Goal: Task Accomplishment & Management: Use online tool/utility

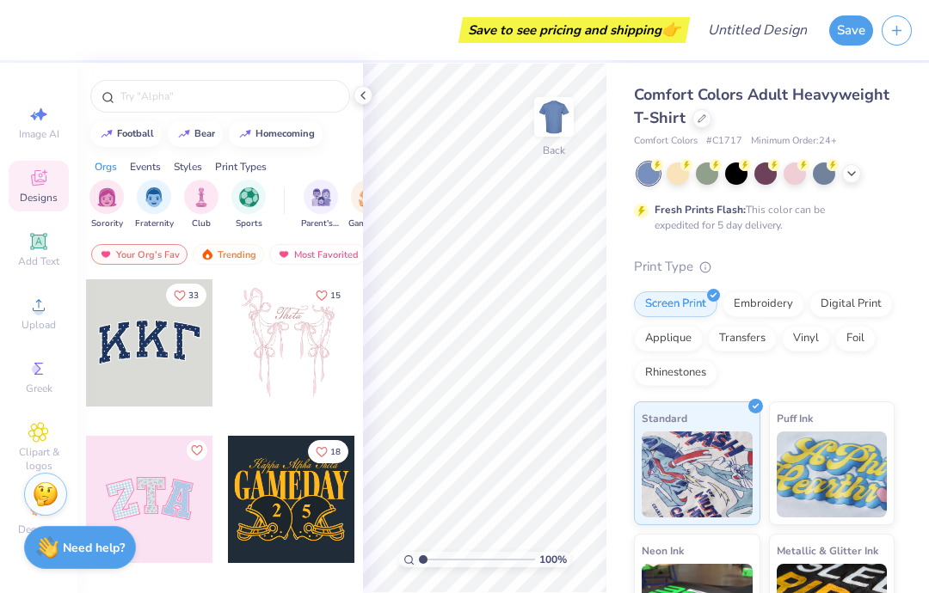
click at [100, 207] on img "filter for Sorority" at bounding box center [107, 197] width 20 height 20
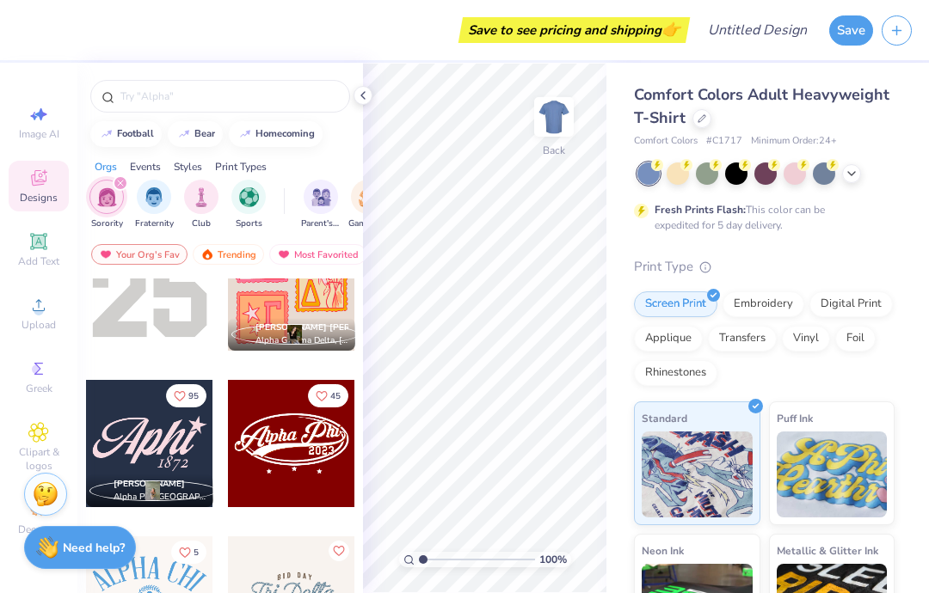
scroll to position [3343, 0]
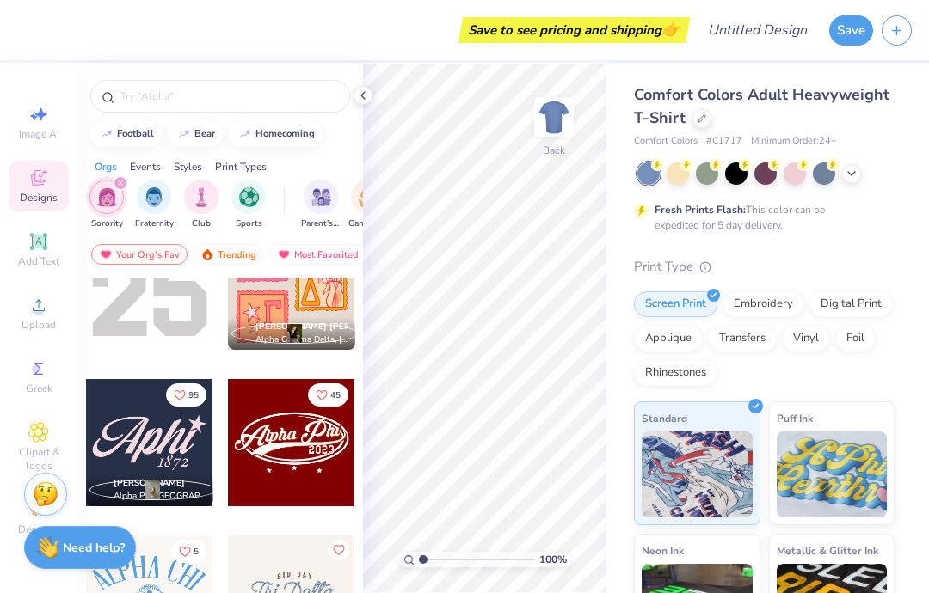
click at [41, 394] on span "Greek" at bounding box center [39, 389] width 27 height 14
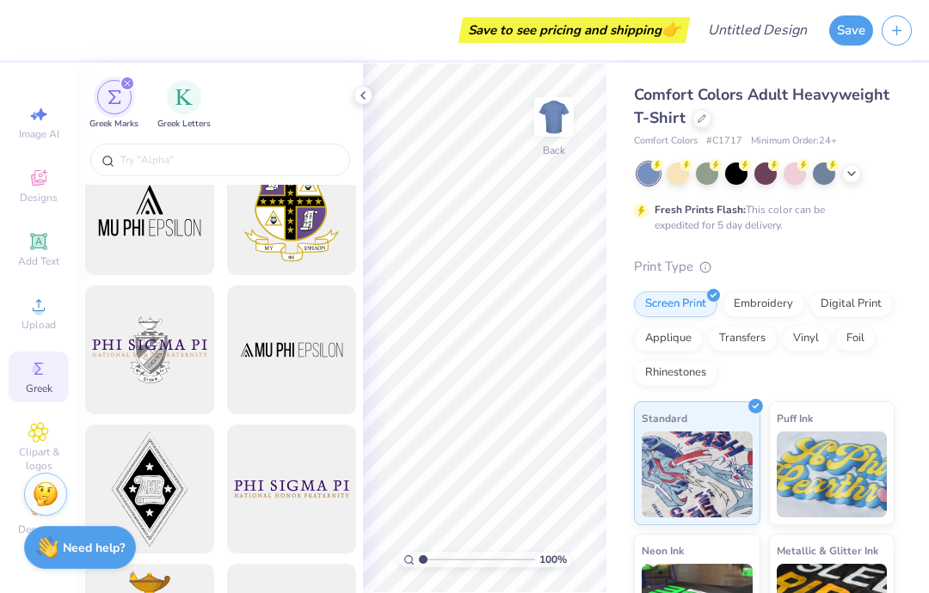
scroll to position [187, 0]
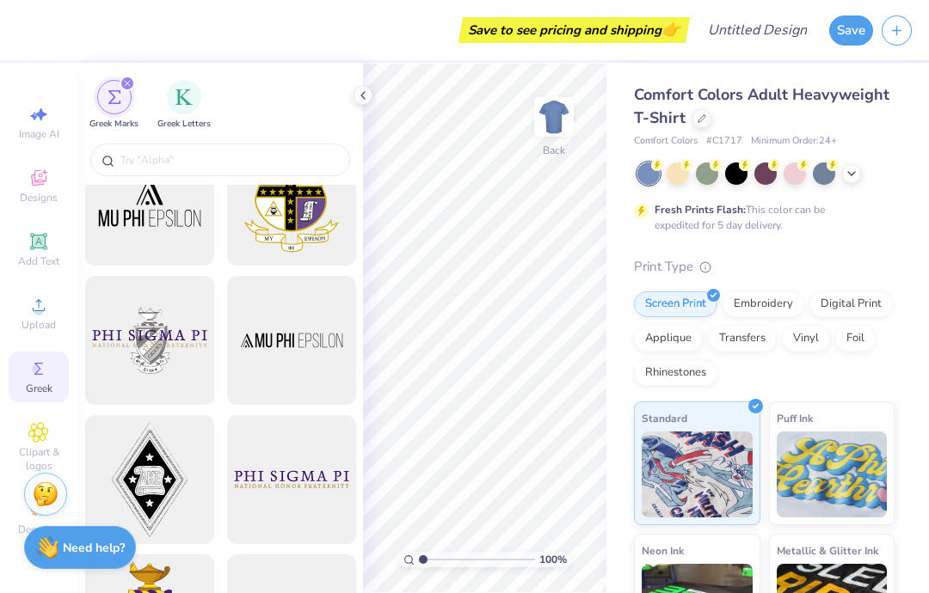
click at [266, 161] on input "text" at bounding box center [229, 159] width 220 height 17
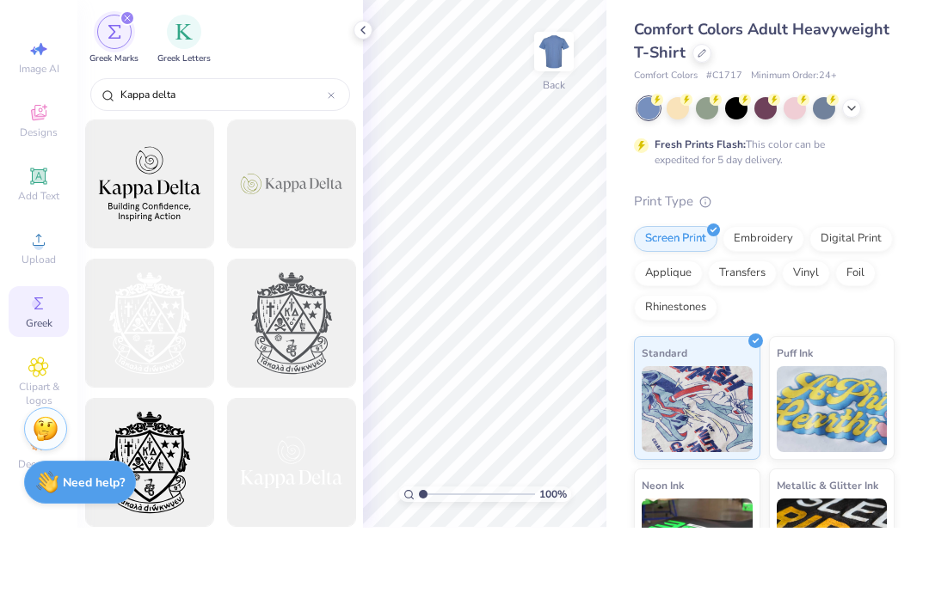
type input "Kappa delta"
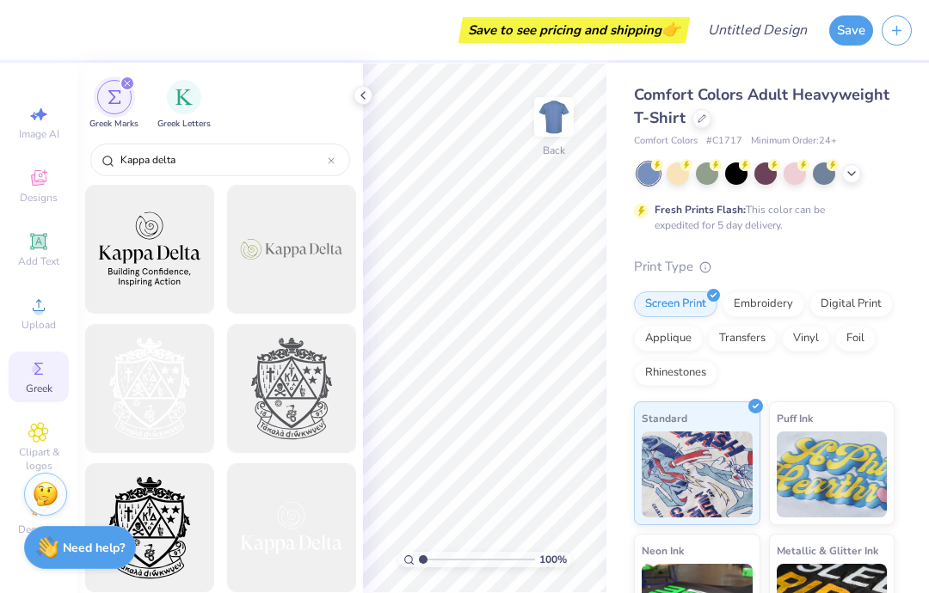
scroll to position [0, 0]
click at [44, 191] on div "Designs" at bounding box center [39, 186] width 60 height 51
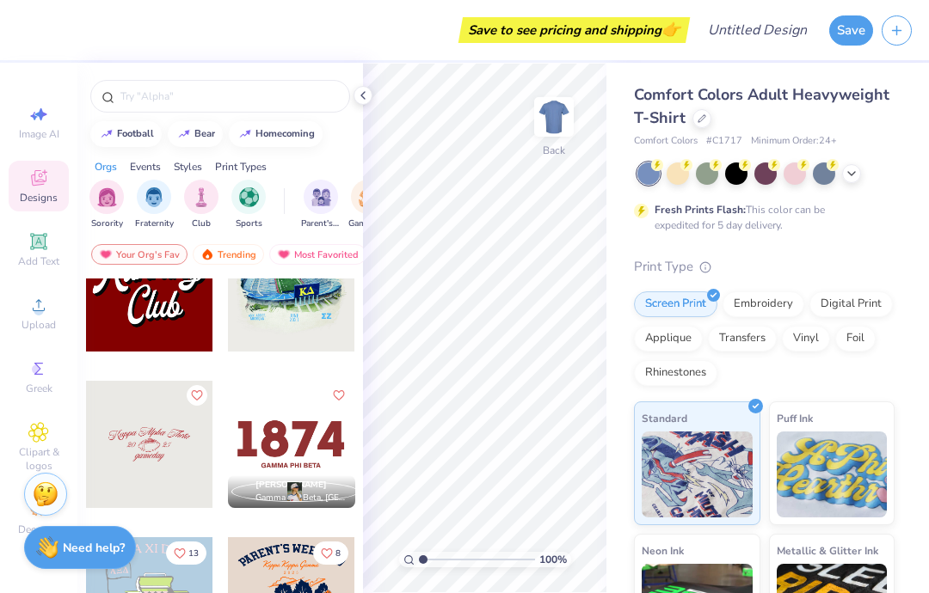
scroll to position [2707, 0]
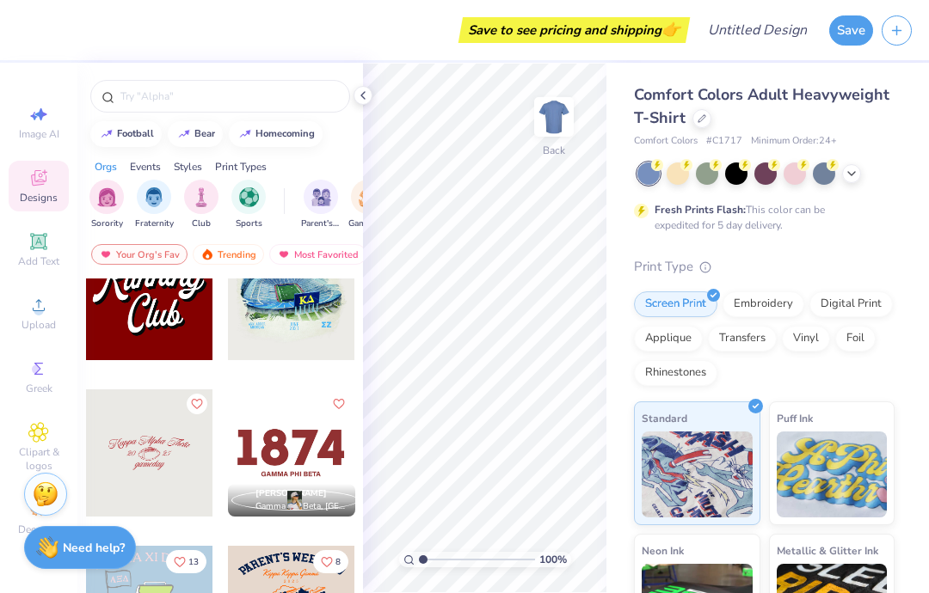
click at [271, 93] on input "text" at bounding box center [229, 96] width 220 height 17
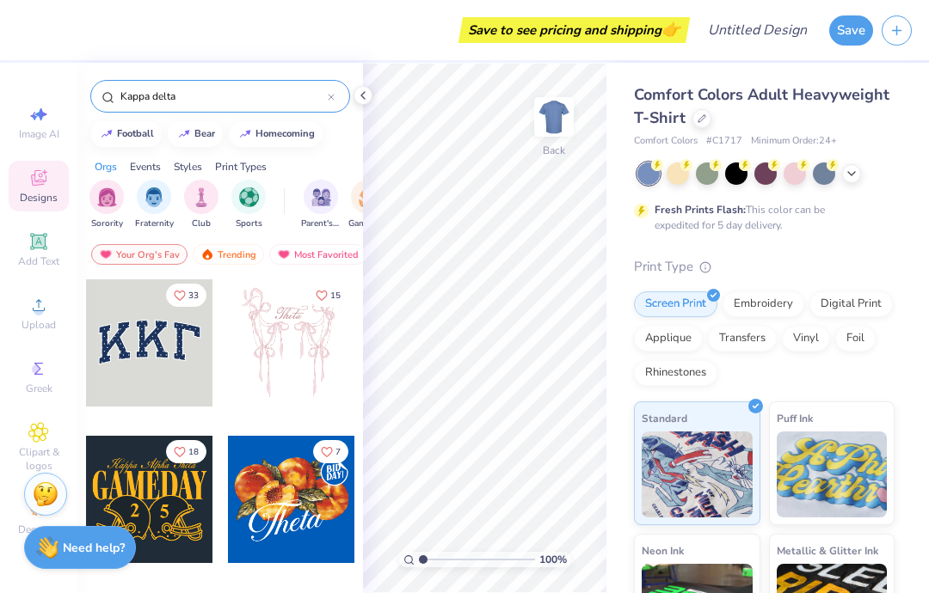
type input "Kappa delta"
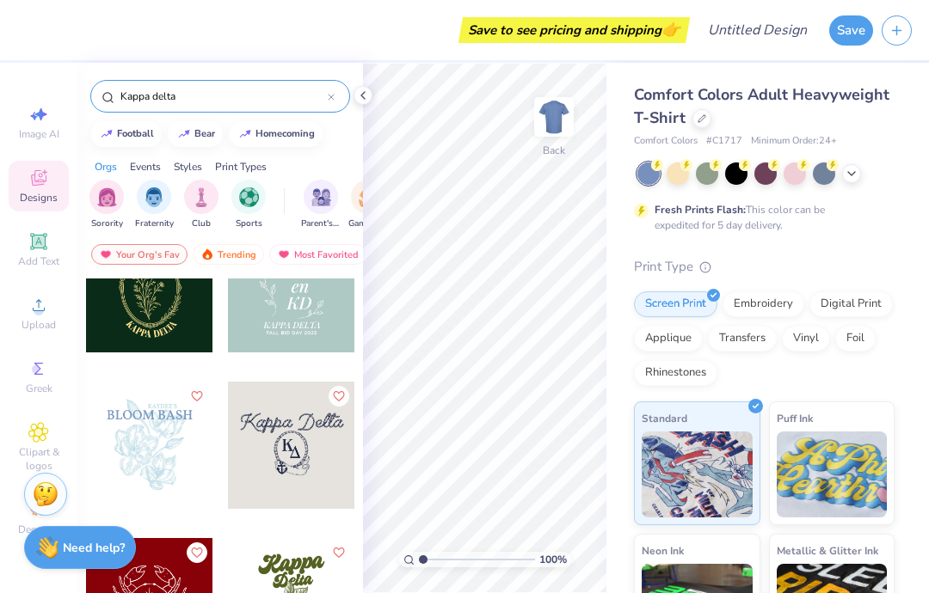
scroll to position [2404, 0]
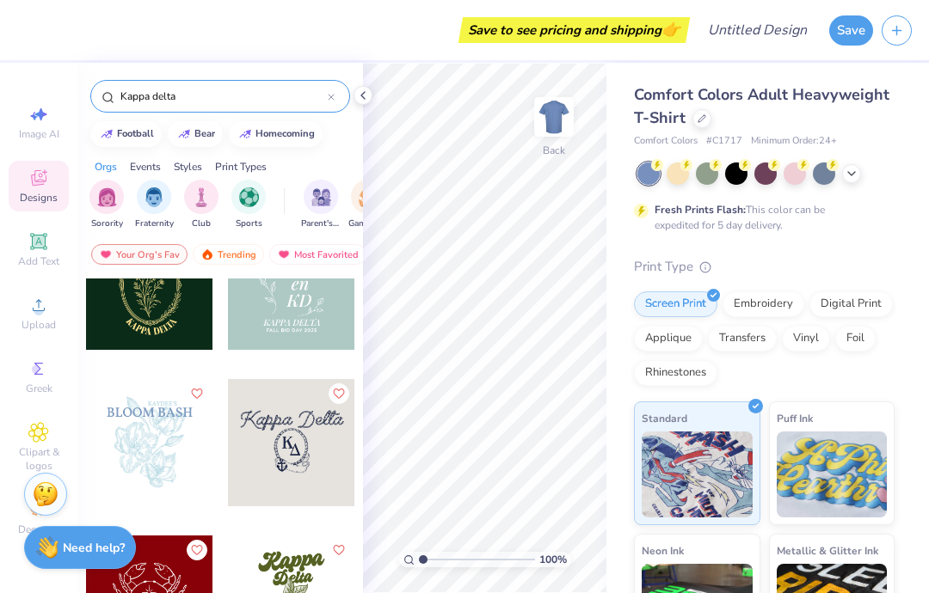
click at [44, 252] on icon at bounding box center [38, 241] width 21 height 21
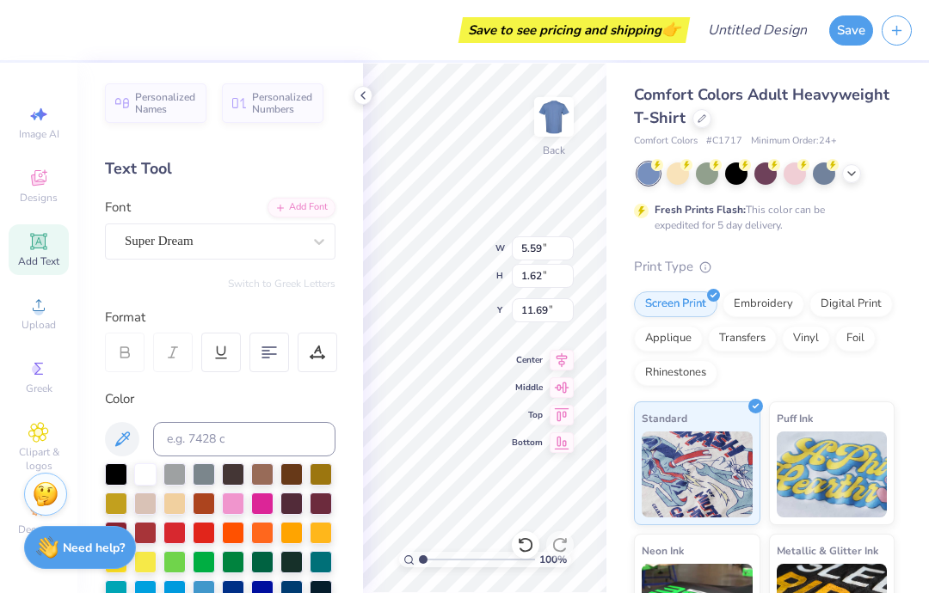
click at [364, 95] on icon at bounding box center [363, 96] width 14 height 14
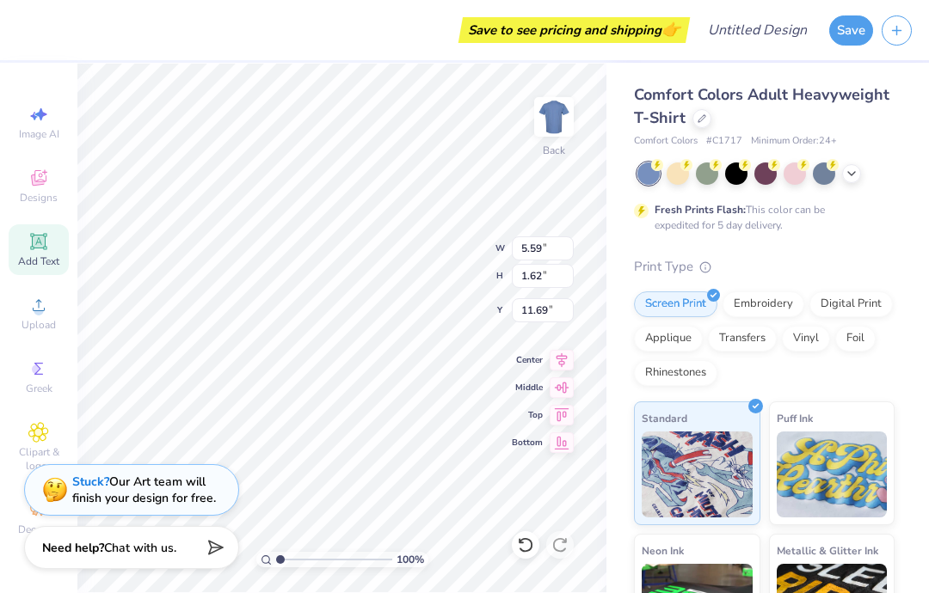
scroll to position [0, 4]
type textarea "We are the"
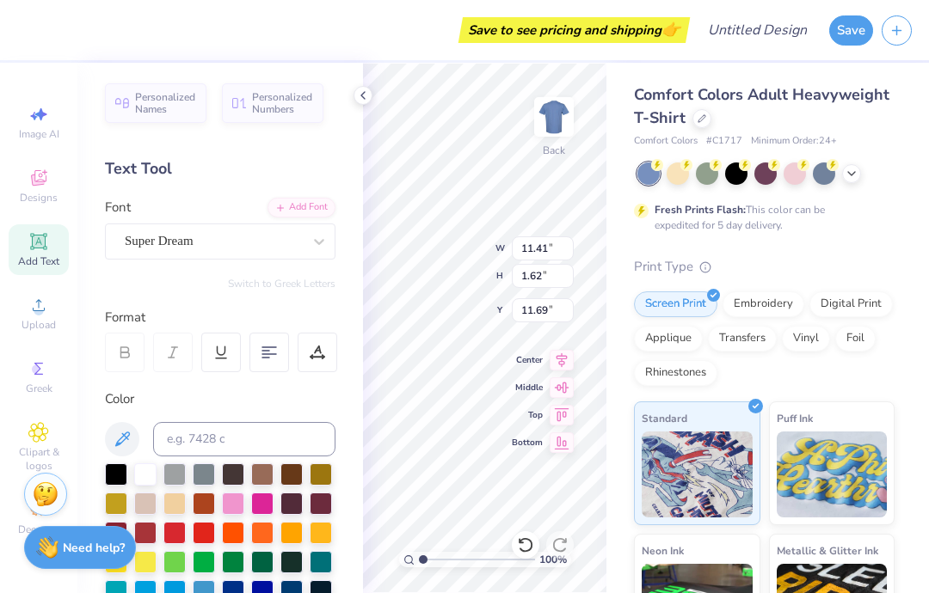
click at [557, 112] on img at bounding box center [554, 117] width 34 height 34
click at [368, 97] on icon at bounding box center [363, 96] width 14 height 14
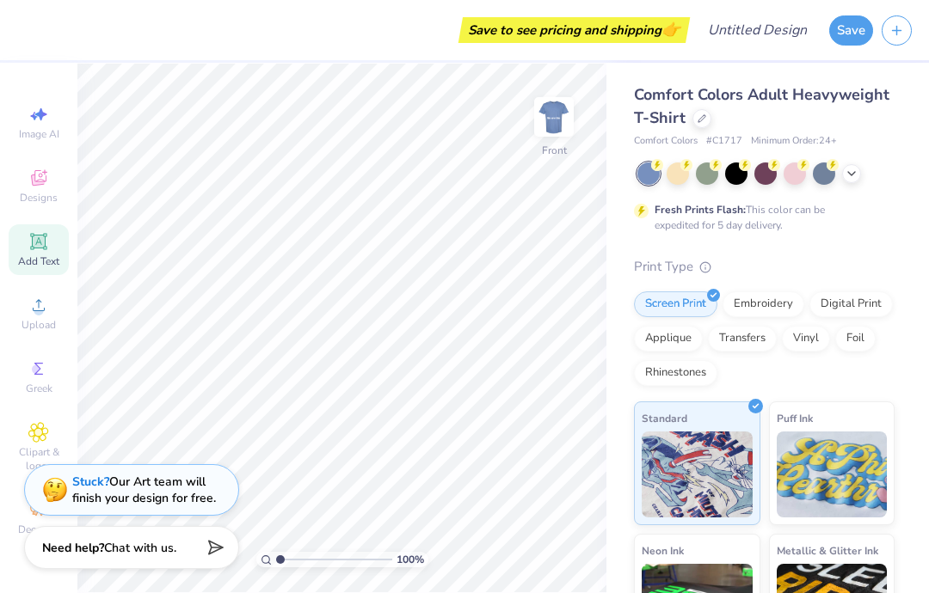
click at [52, 256] on div "Add Text" at bounding box center [39, 249] width 60 height 51
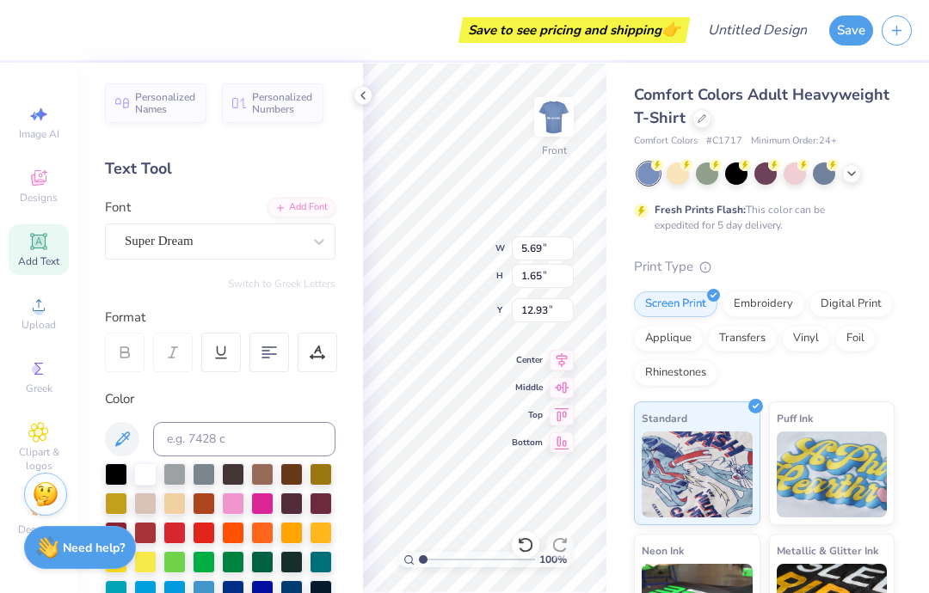
click at [354, 92] on div at bounding box center [362, 95] width 19 height 19
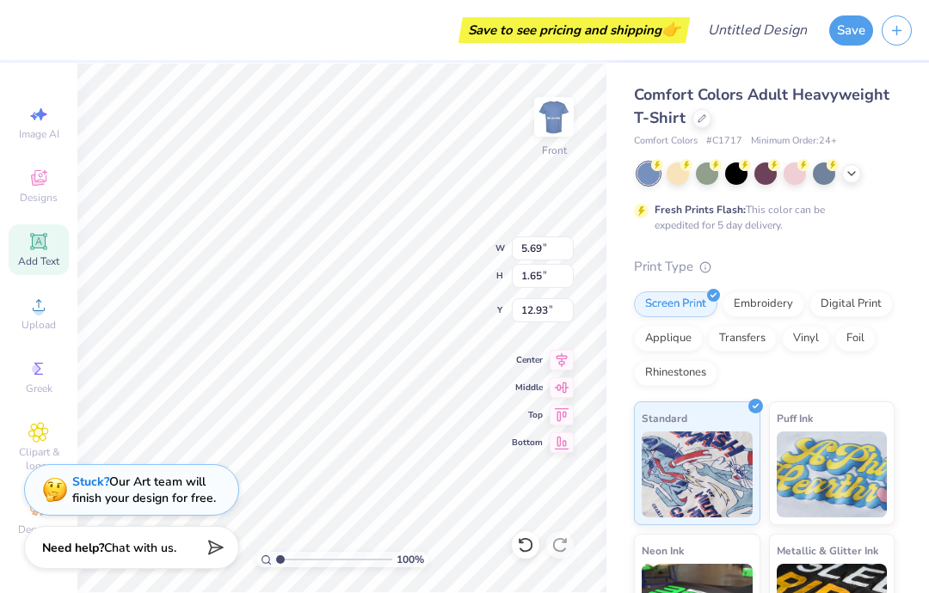
scroll to position [1, 4]
type textarea "We are the"
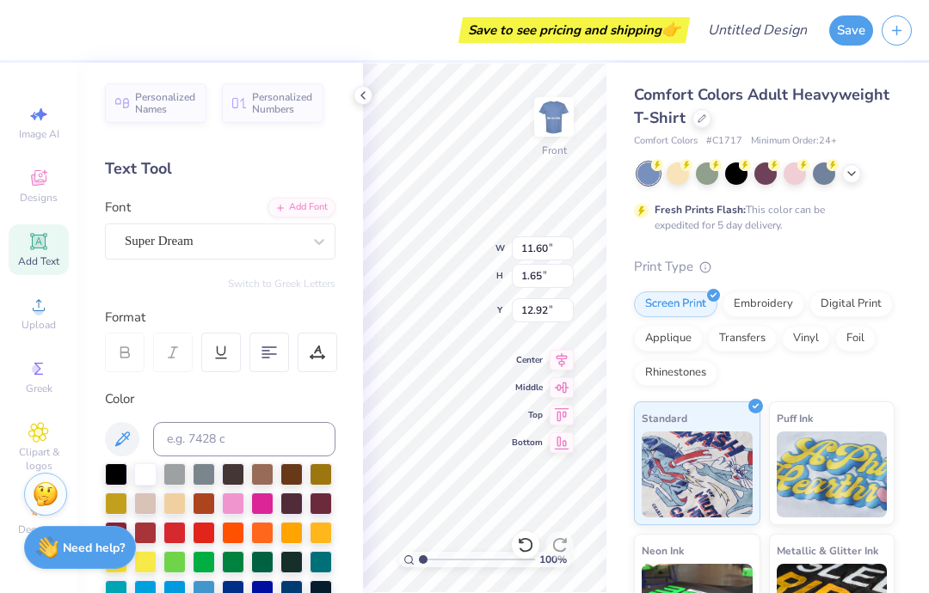
scroll to position [1, 0]
click at [359, 106] on div "Personalized Names Personalized Numbers Text Tool Add Font Font Super Dream Swi…" at bounding box center [219, 328] width 285 height 531
click at [359, 86] on div at bounding box center [362, 95] width 19 height 19
type input "3.00"
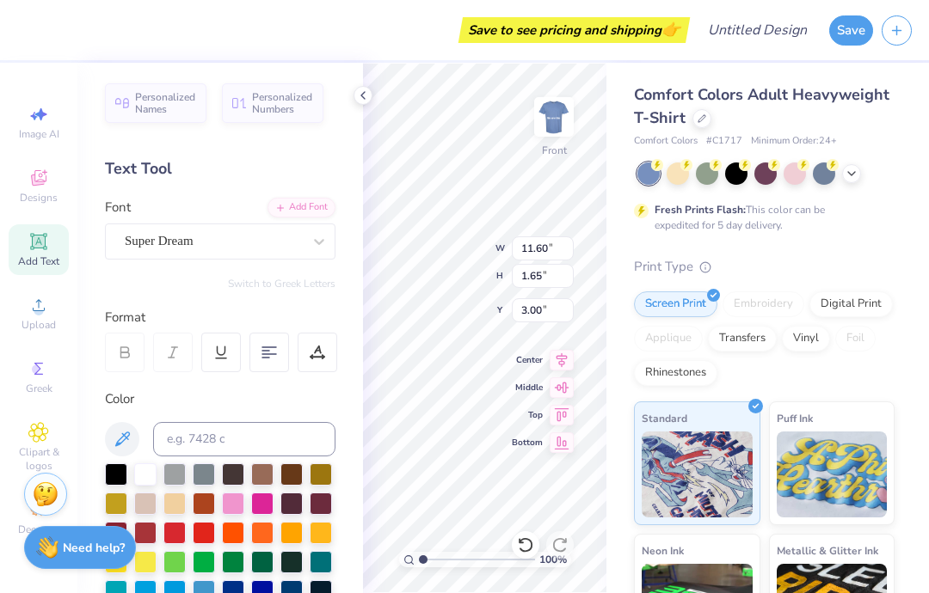
type input "12.69"
type input "1.81"
click at [364, 100] on icon at bounding box center [363, 96] width 14 height 14
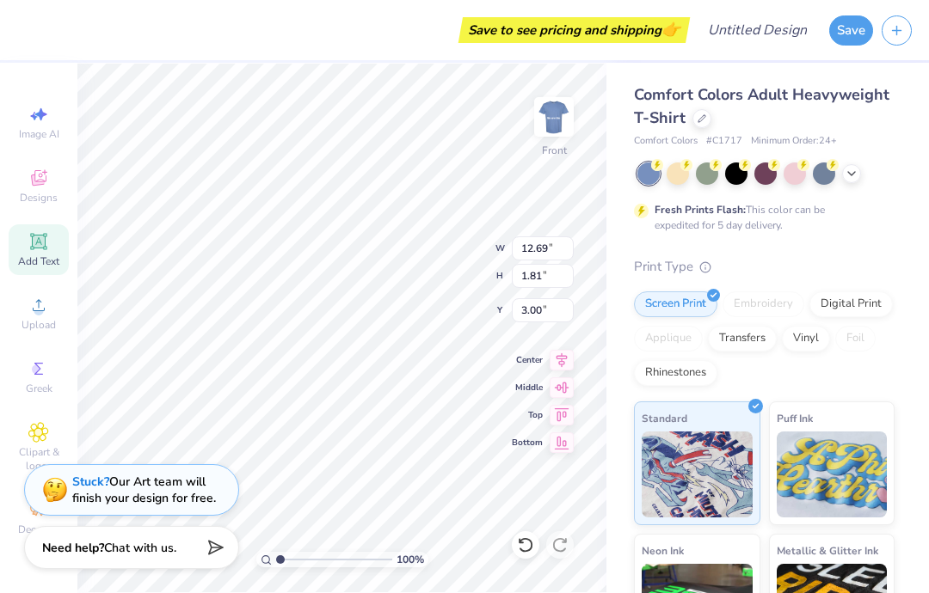
type input "13.05"
type input "1.86"
type input "14.50"
type input "2.06"
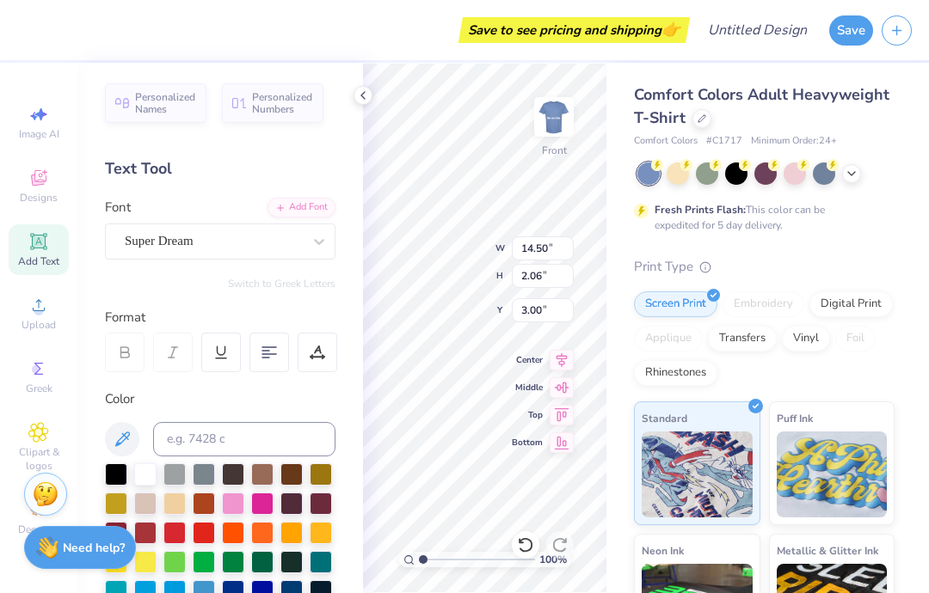
click at [323, 351] on icon at bounding box center [317, 352] width 15 height 15
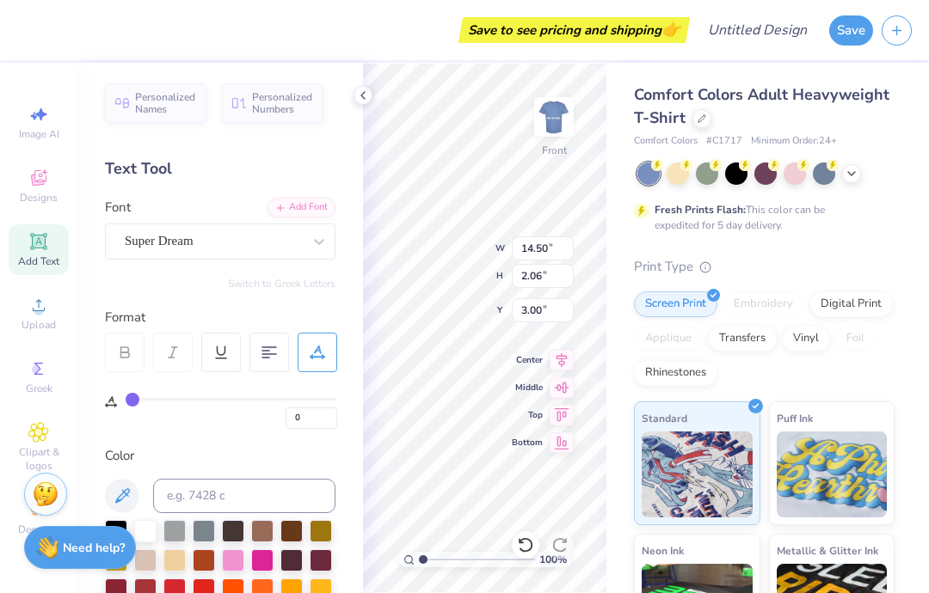
scroll to position [0, 0]
type input "3"
type input "5"
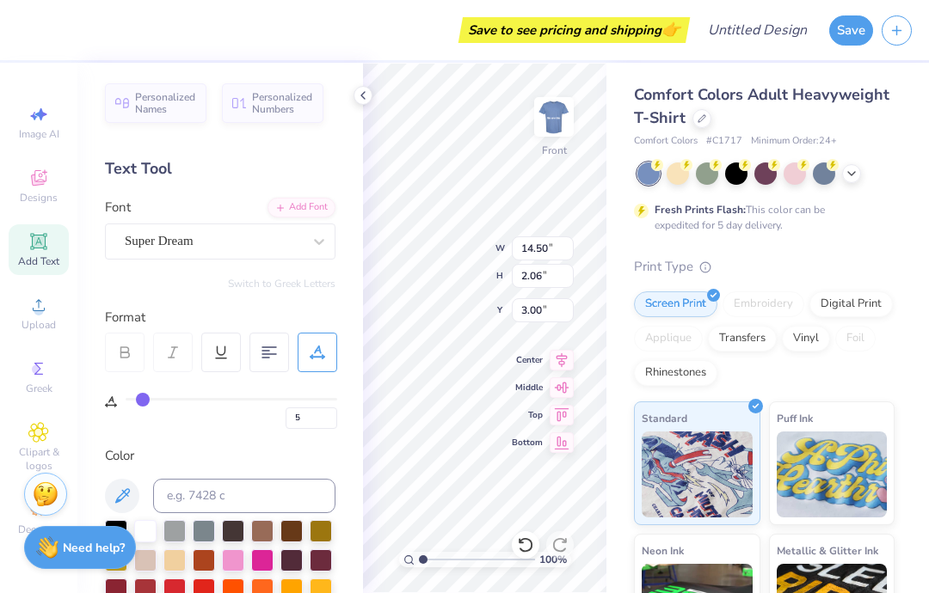
type input "7"
type input "9"
type input "11"
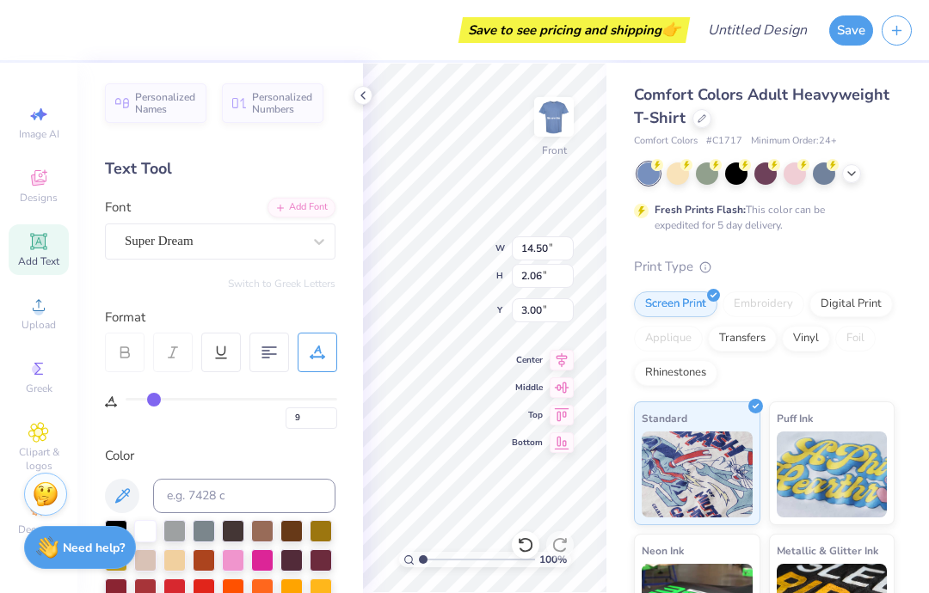
type input "11"
type input "13"
type input "16"
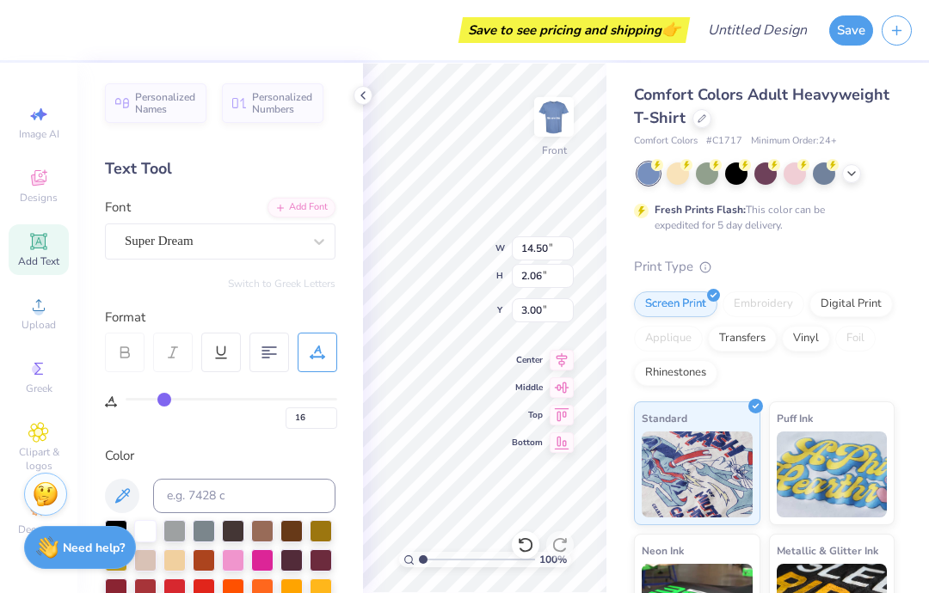
type input "18"
type input "20"
type input "22"
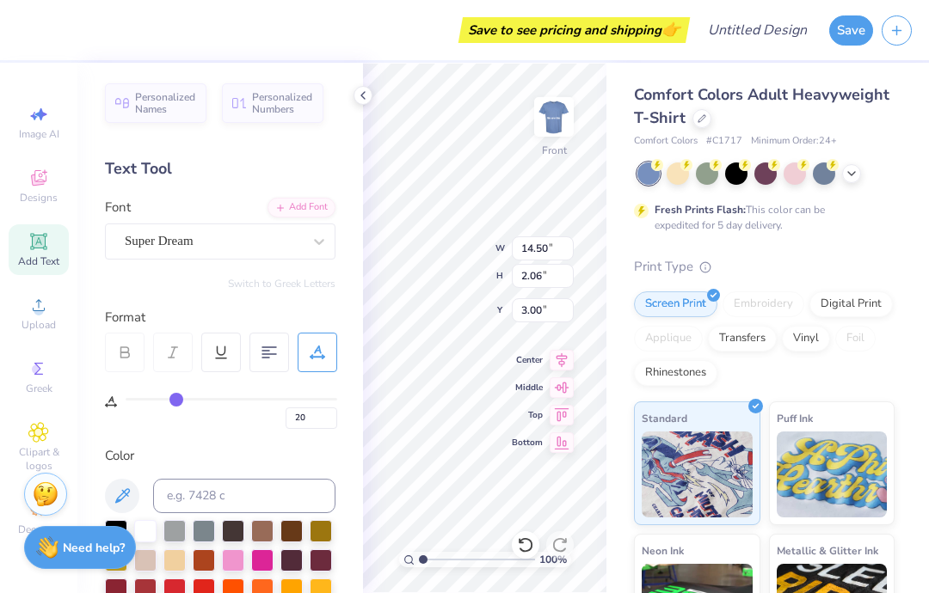
type input "22"
type input "23"
type input "26"
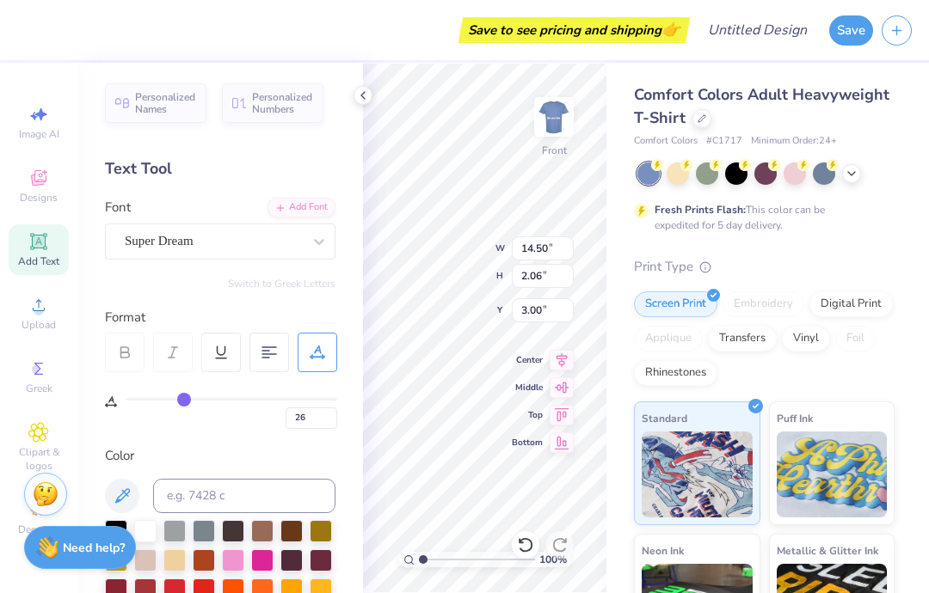
type input "27"
type input "29"
type input "30"
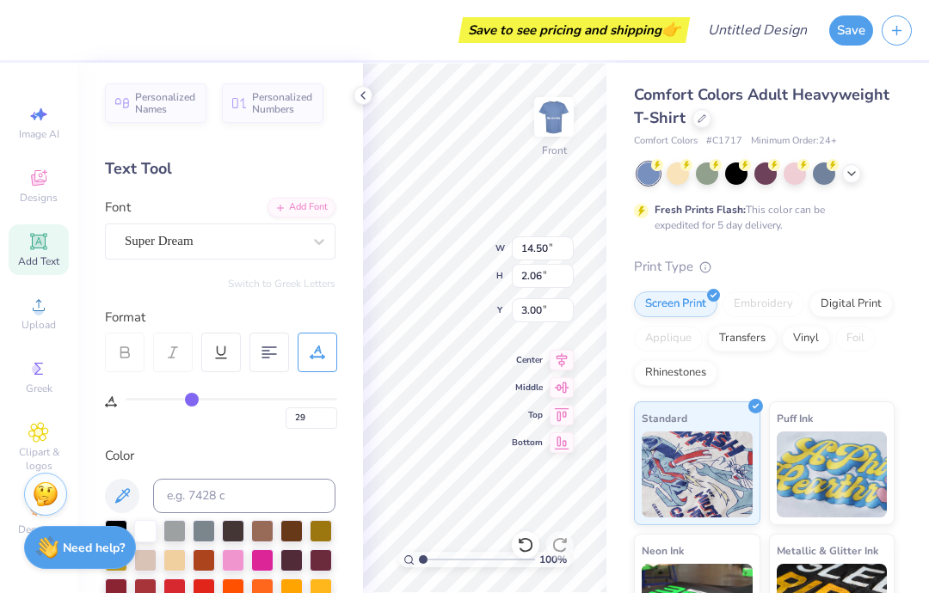
type input "30"
type input "31"
type input "32"
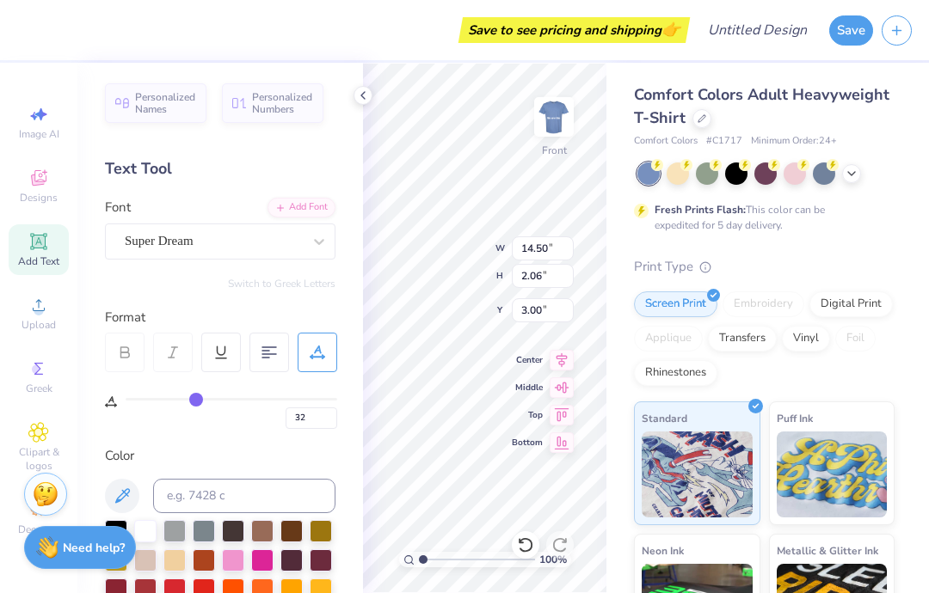
type input "33"
type input "34"
type input "35"
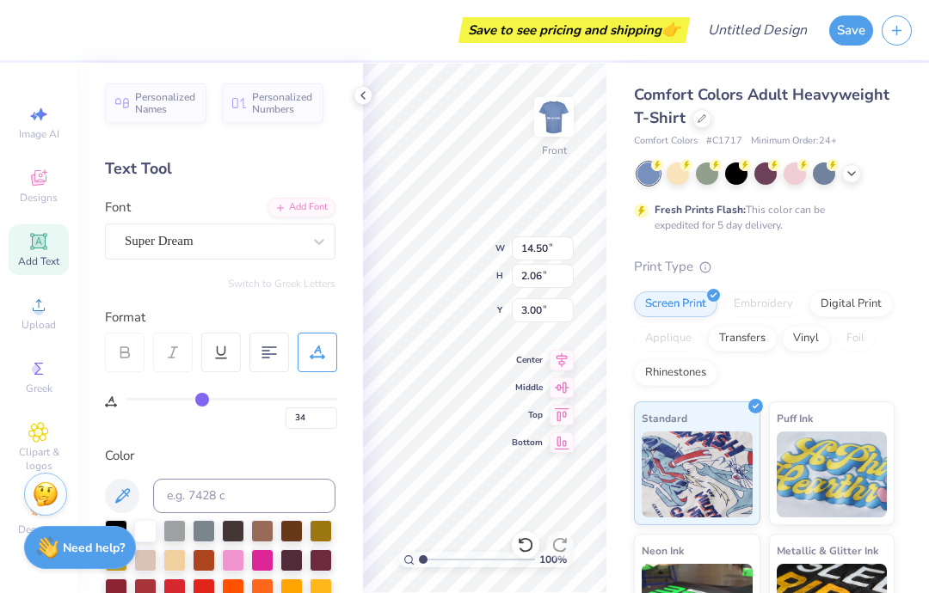
type input "35"
type input "36"
type input "37"
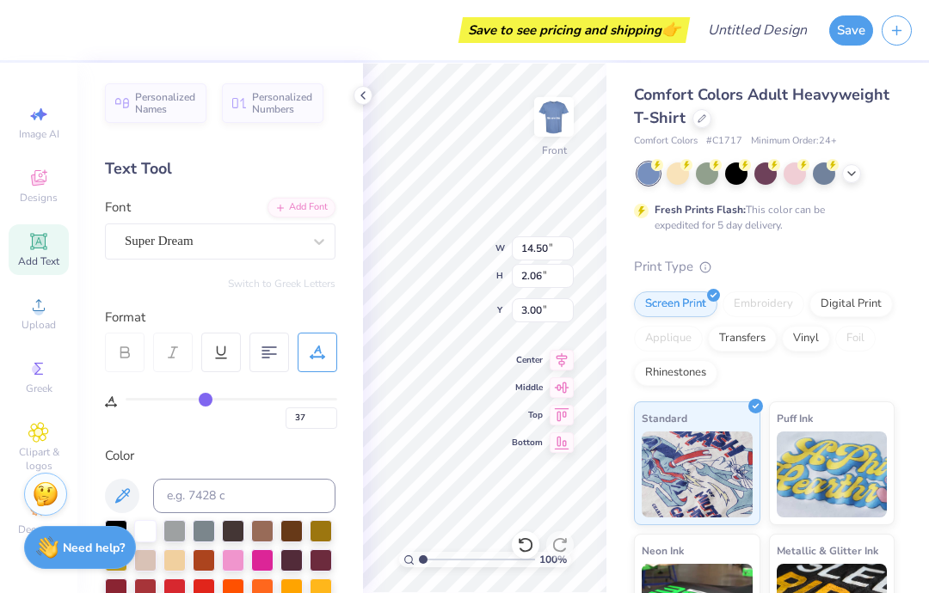
type input "38"
type input "39"
type input "40"
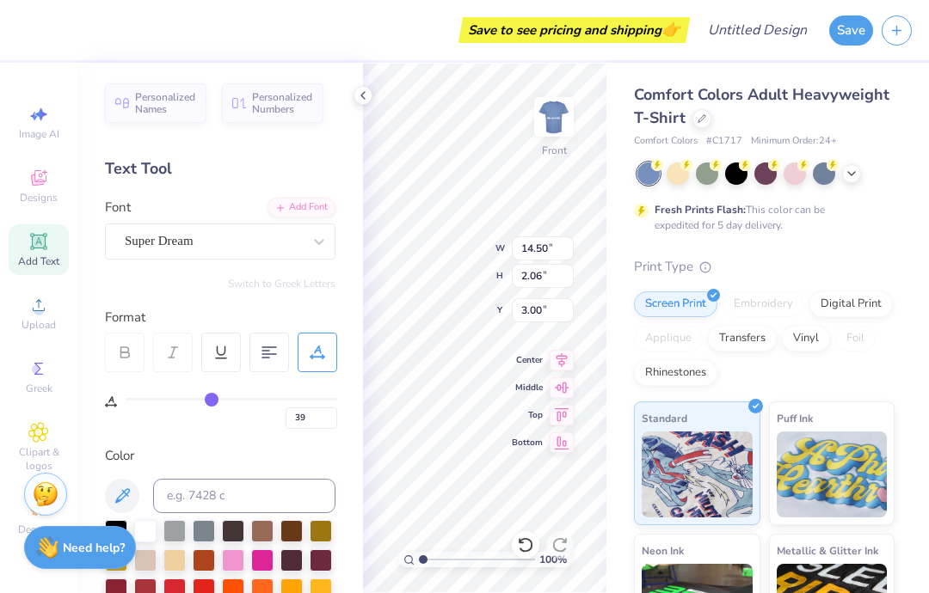
type input "40"
type input "14.53"
type input "1.20"
type input "3.43"
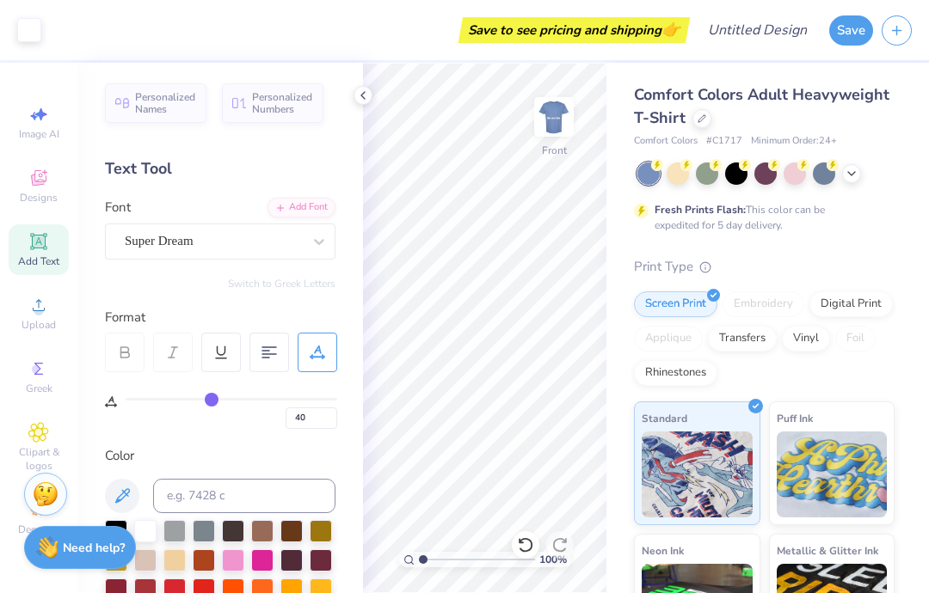
click at [55, 261] on span "Add Text" at bounding box center [38, 262] width 41 height 14
type input "0"
type textarea "KAPPA DELTAS"
